Goal: Navigation & Orientation: Find specific page/section

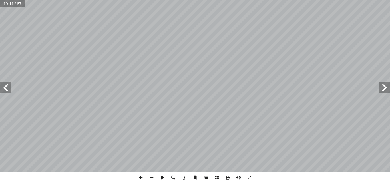
click at [218, 84] on span at bounding box center [384, 87] width 11 height 11
drag, startPoint x: 380, startPoint y: 84, endPoint x: 385, endPoint y: 86, distance: 5.3
drag, startPoint x: 385, startPoint y: 86, endPoint x: 5, endPoint y: 87, distance: 379.6
click at [5, 87] on span at bounding box center [5, 87] width 11 height 11
